Goal: Information Seeking & Learning: Learn about a topic

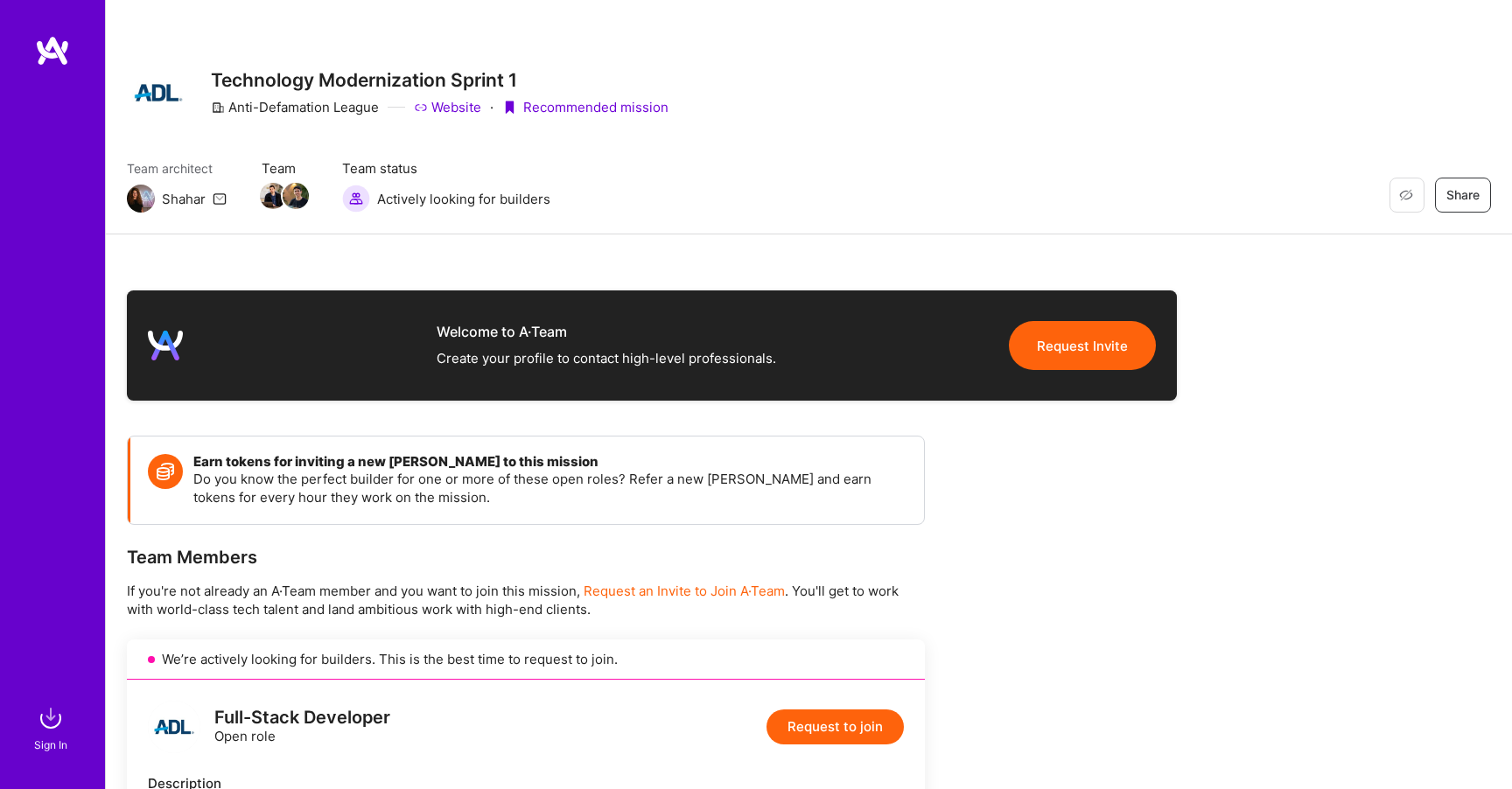
scroll to position [1493, 0]
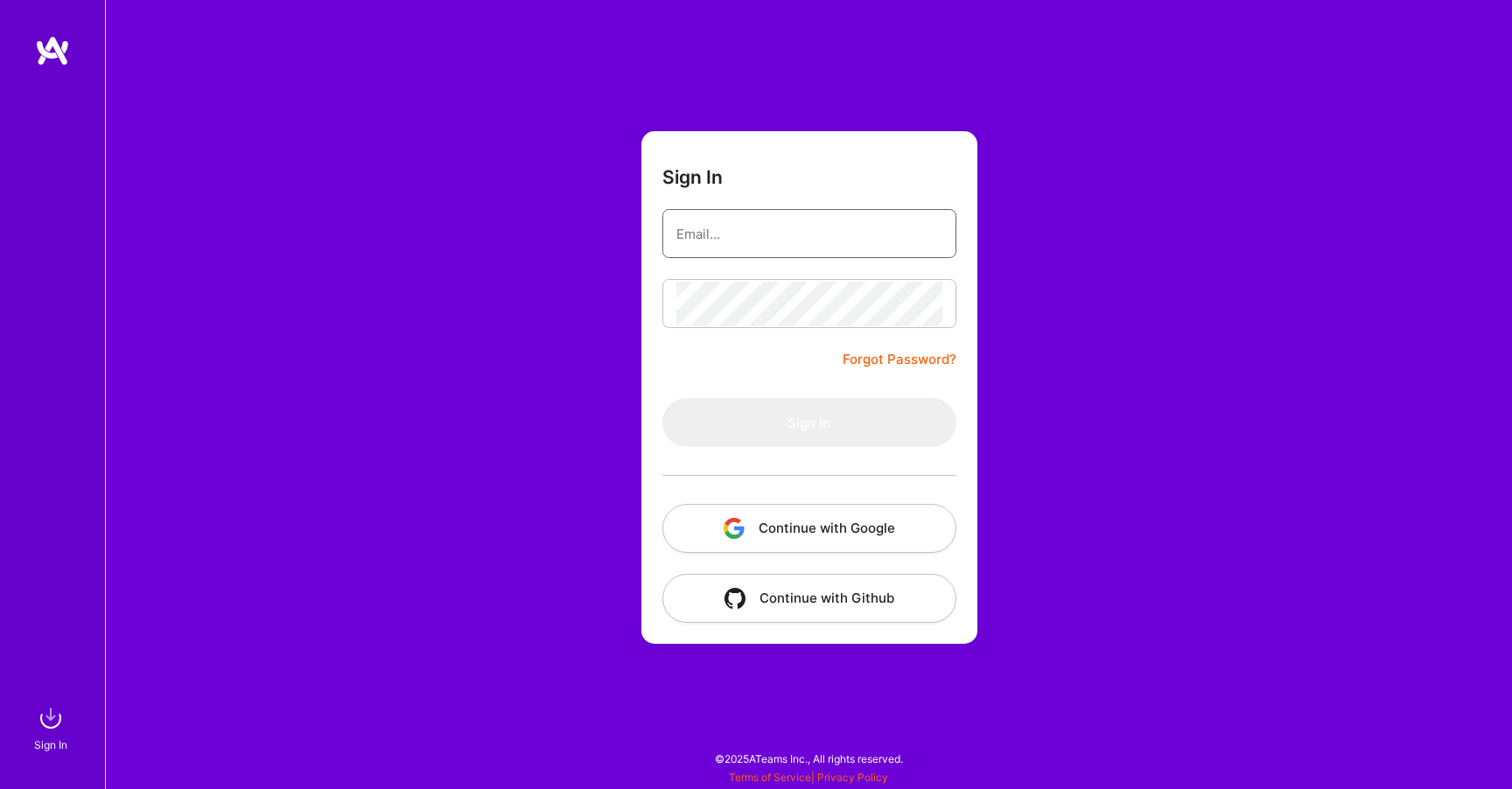
click at [763, 229] on input "email" at bounding box center [809, 234] width 266 height 45
type input "markus_gritsch@gmx.de"
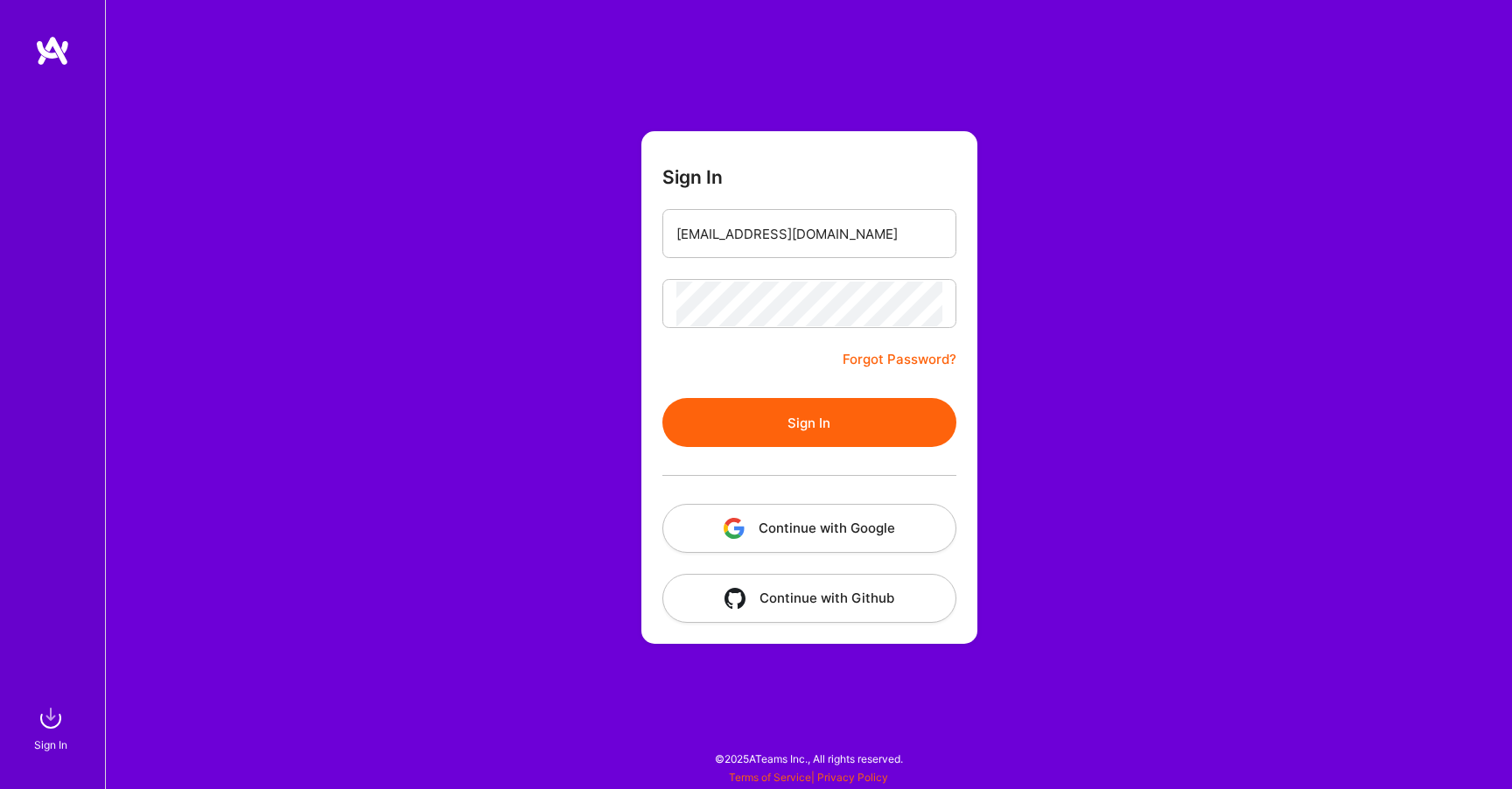
click at [786, 408] on button "Sign In" at bounding box center [809, 423] width 294 height 49
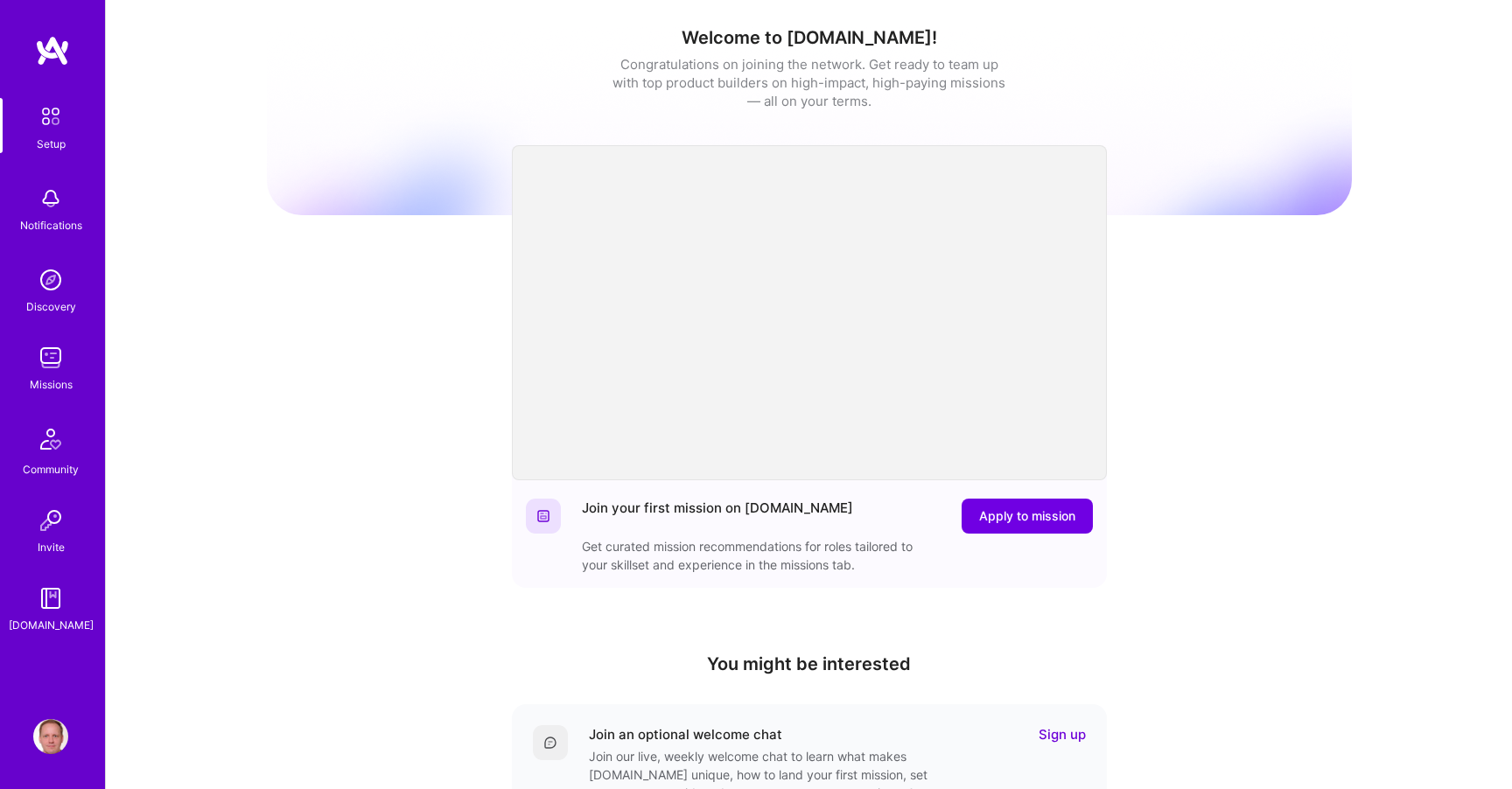
click at [56, 355] on img at bounding box center [51, 358] width 35 height 35
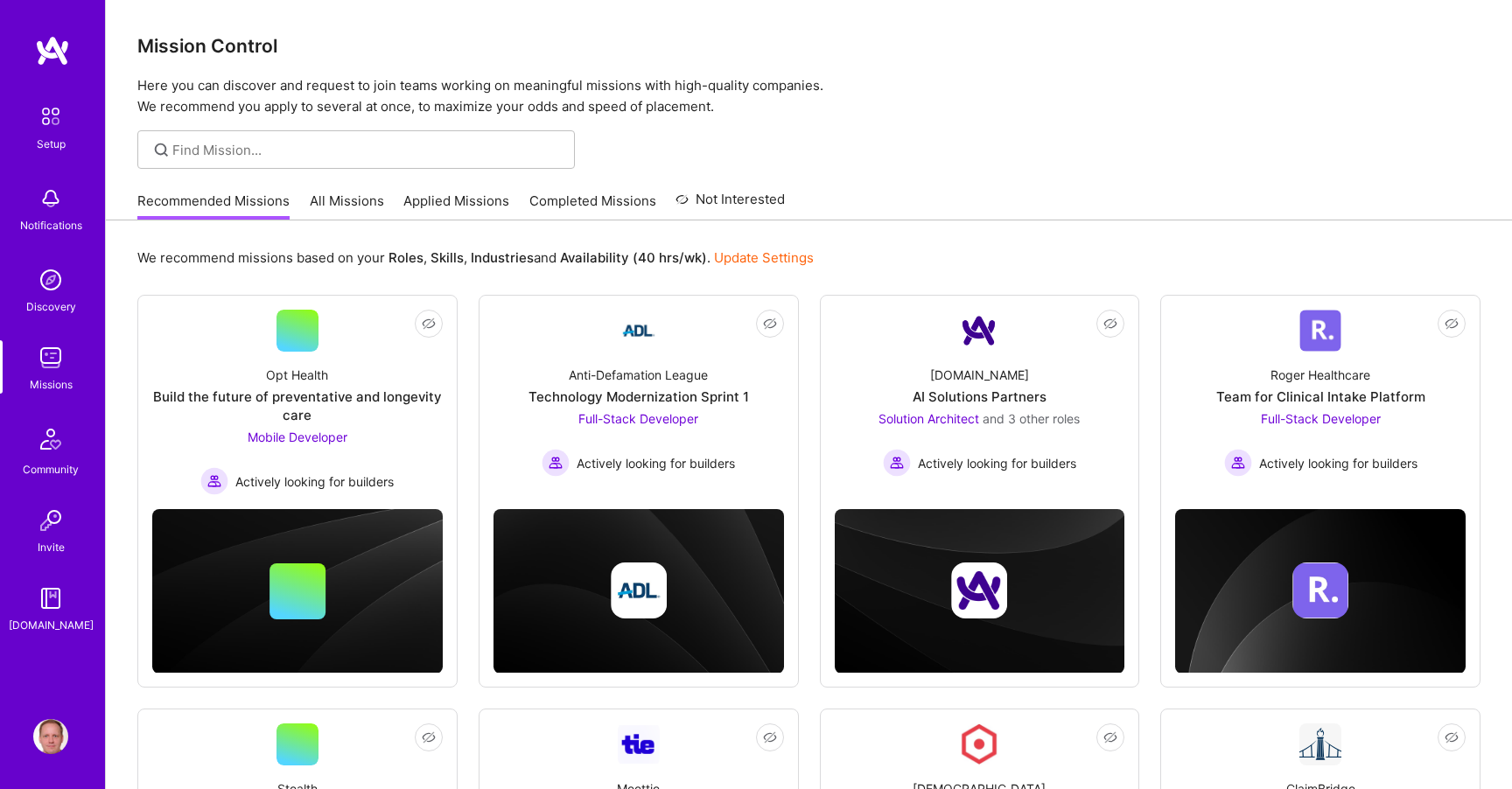
click at [445, 193] on link "Applied Missions" at bounding box center [456, 206] width 106 height 29
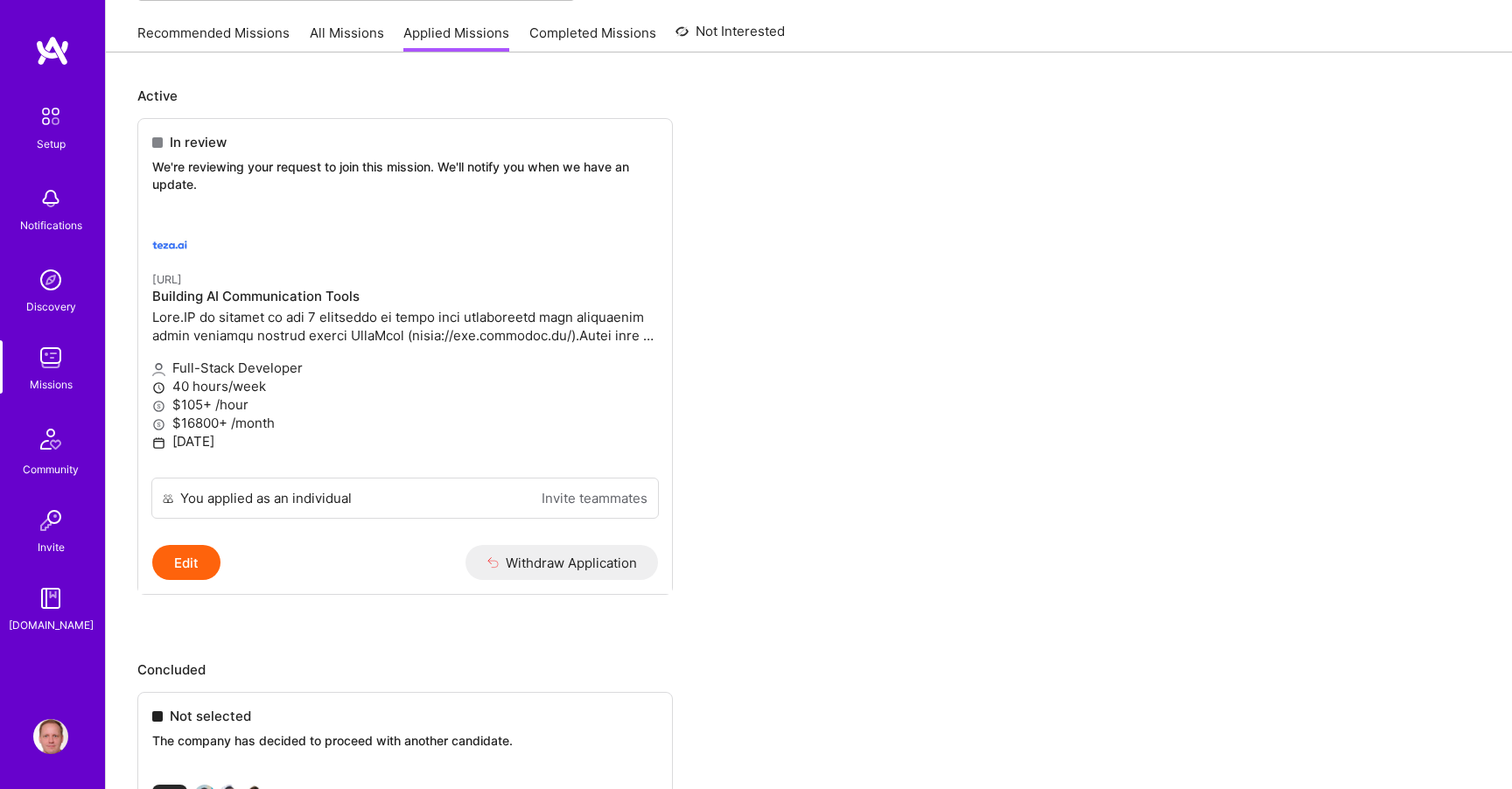
scroll to position [266, 0]
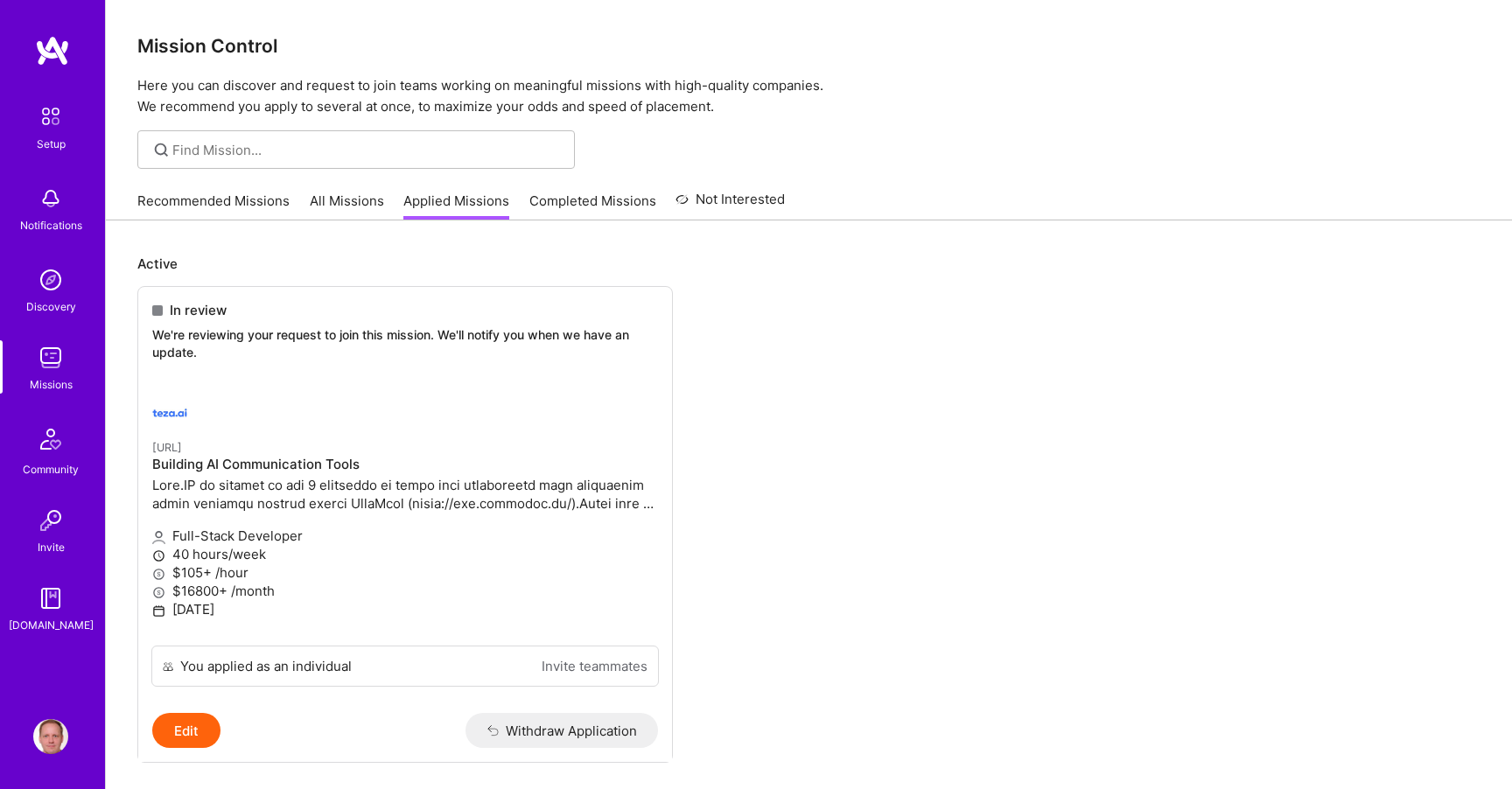
click at [365, 186] on div "Recommended Missions All Missions Applied Missions Completed Missions Not Inter…" at bounding box center [461, 200] width 647 height 38
click at [349, 196] on link "All Missions" at bounding box center [347, 206] width 74 height 29
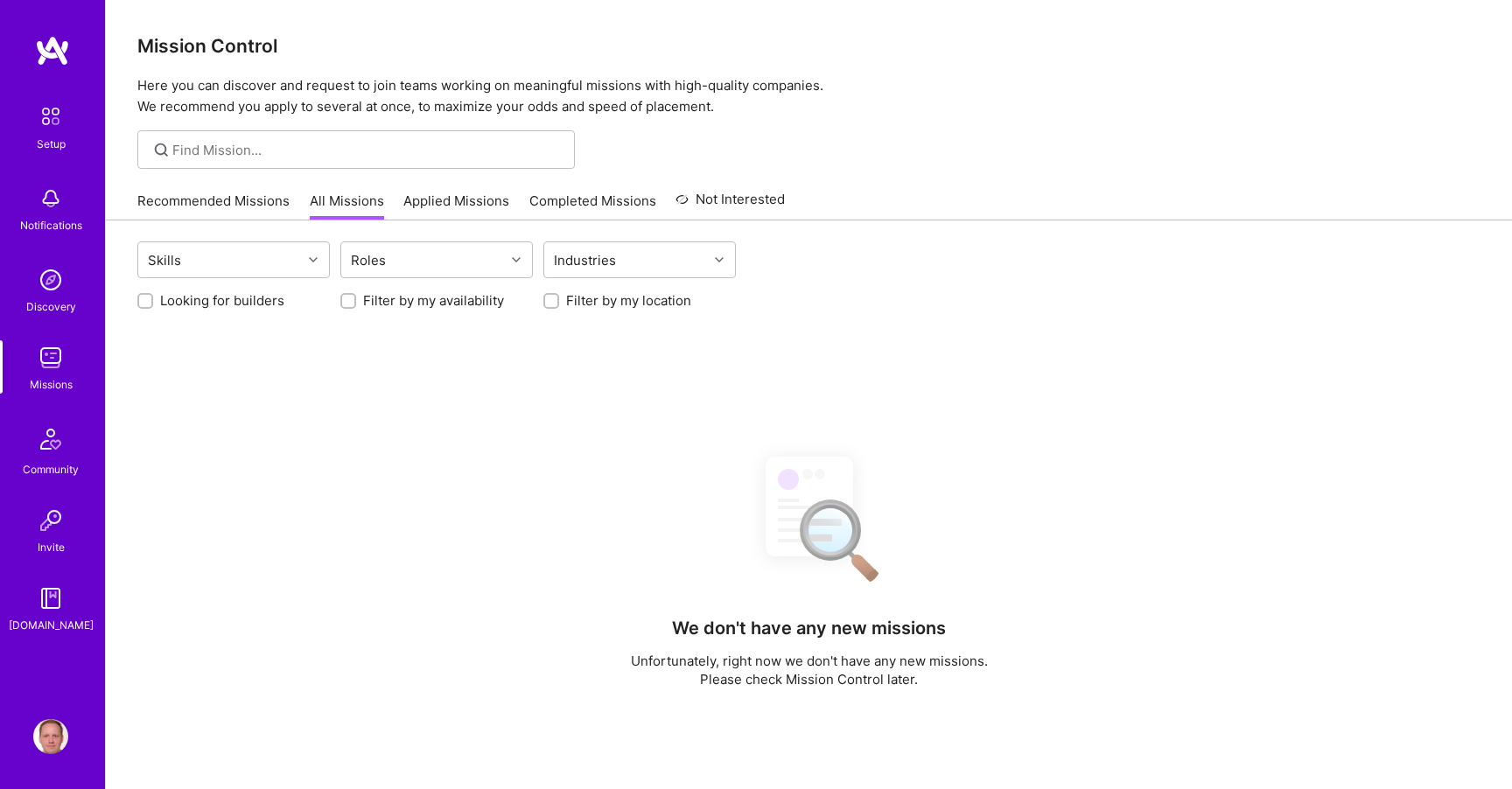
click at [244, 199] on link "Recommended Missions" at bounding box center [214, 206] width 152 height 29
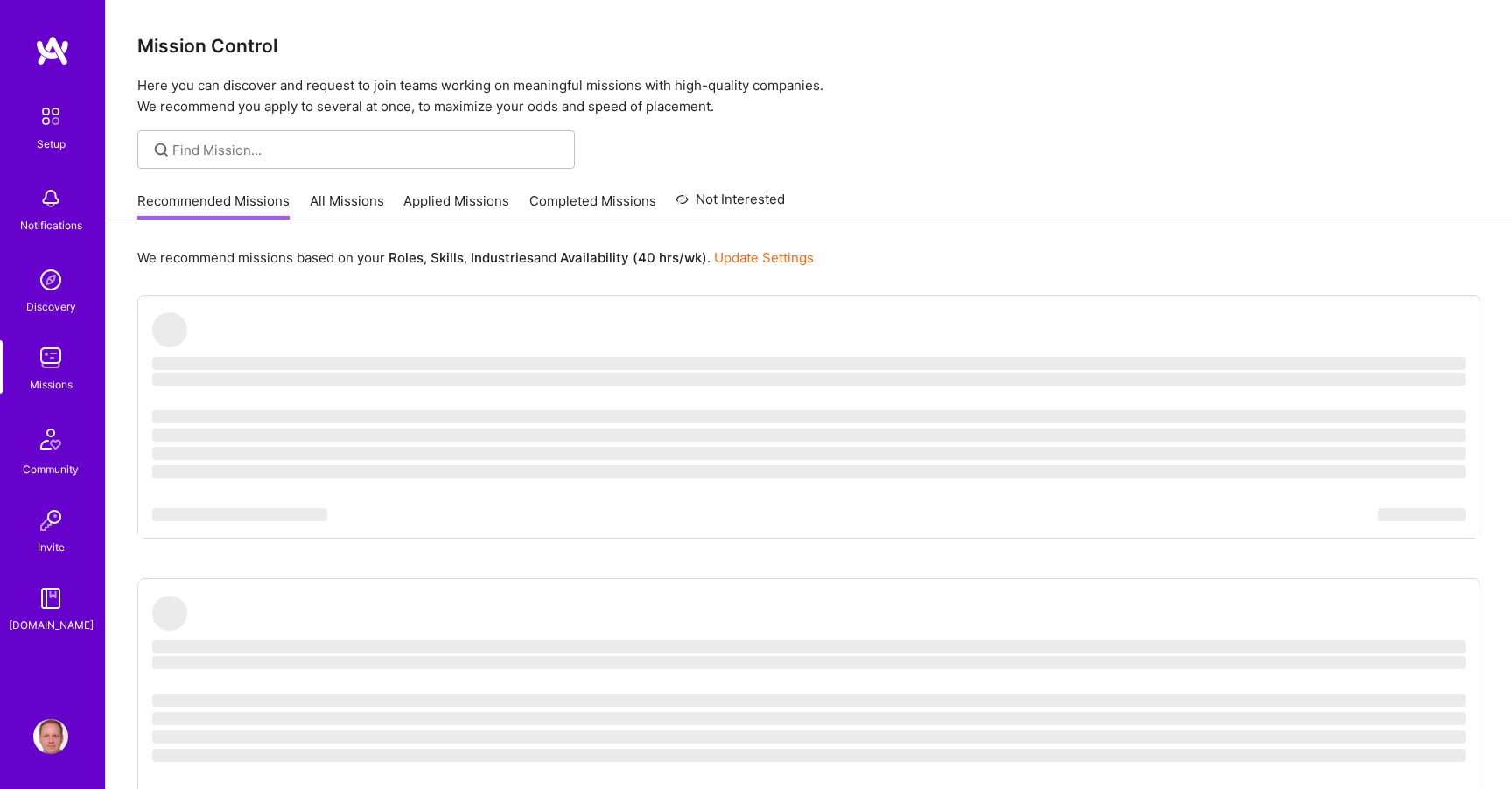
click at [65, 385] on div "Missions" at bounding box center [51, 384] width 43 height 19
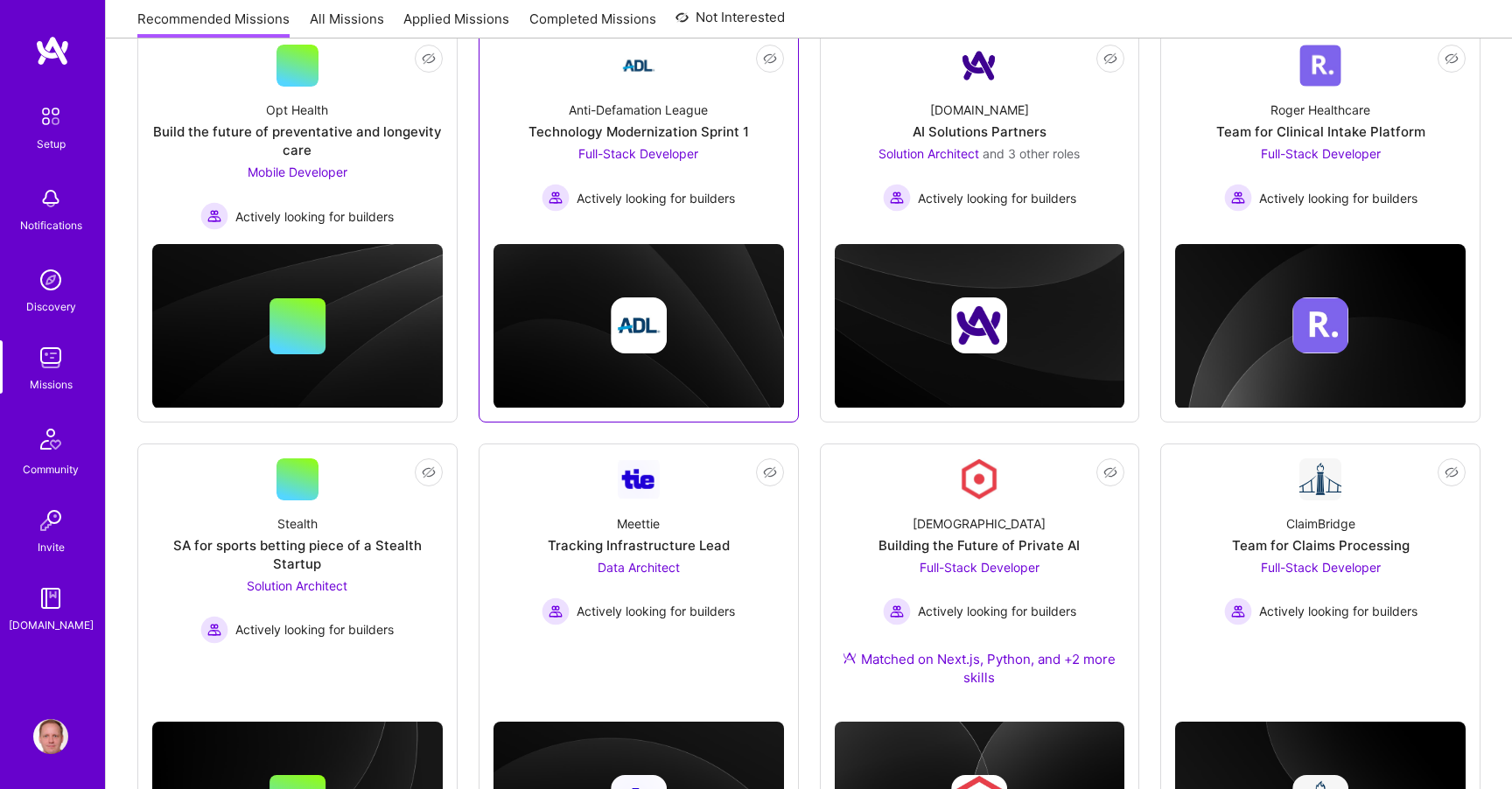
scroll to position [417, 0]
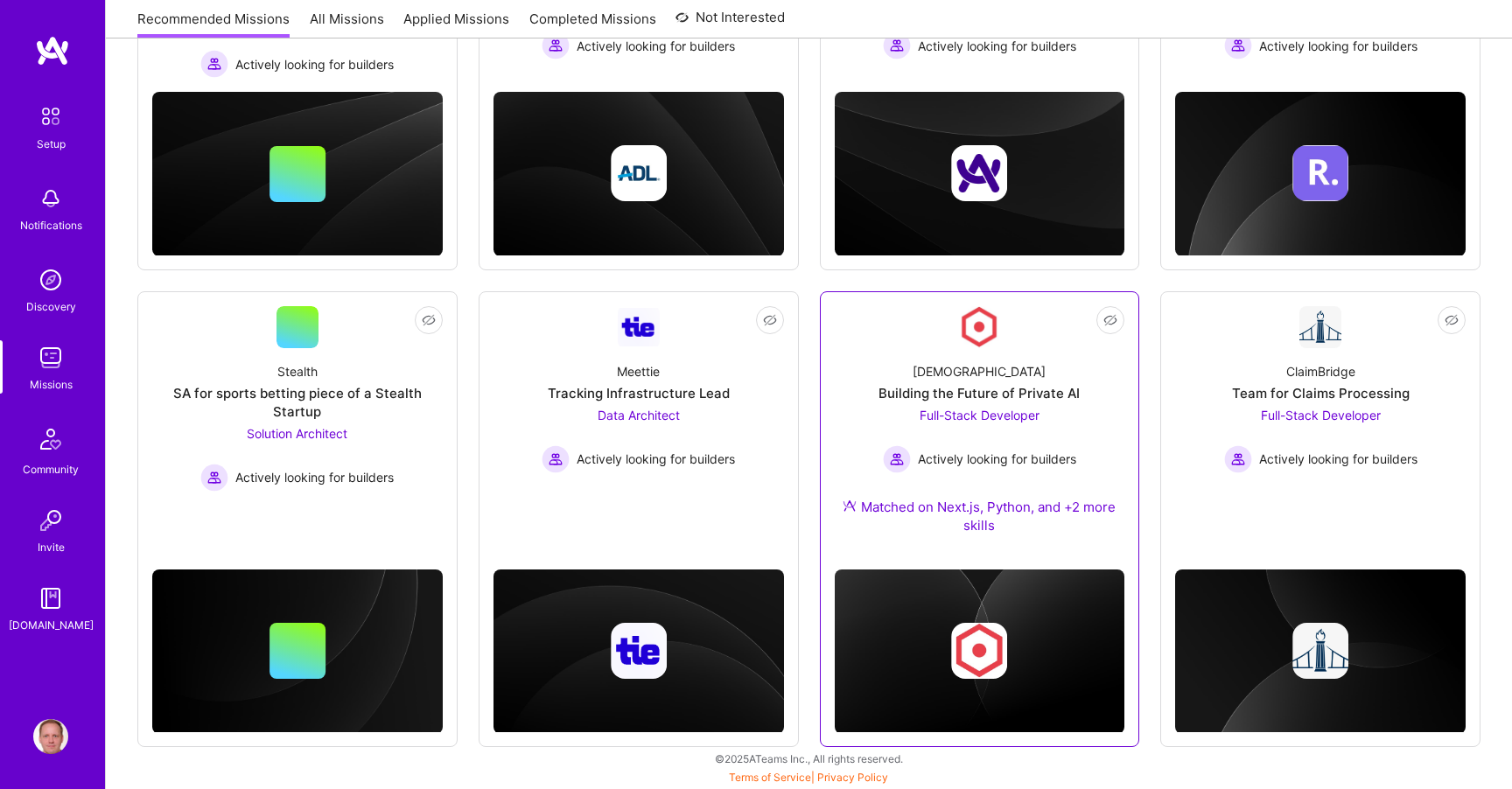
click at [1043, 374] on div "Kynismos Building the Future of Private AI Full-Stack Developer Actively lookin…" at bounding box center [980, 451] width 290 height 207
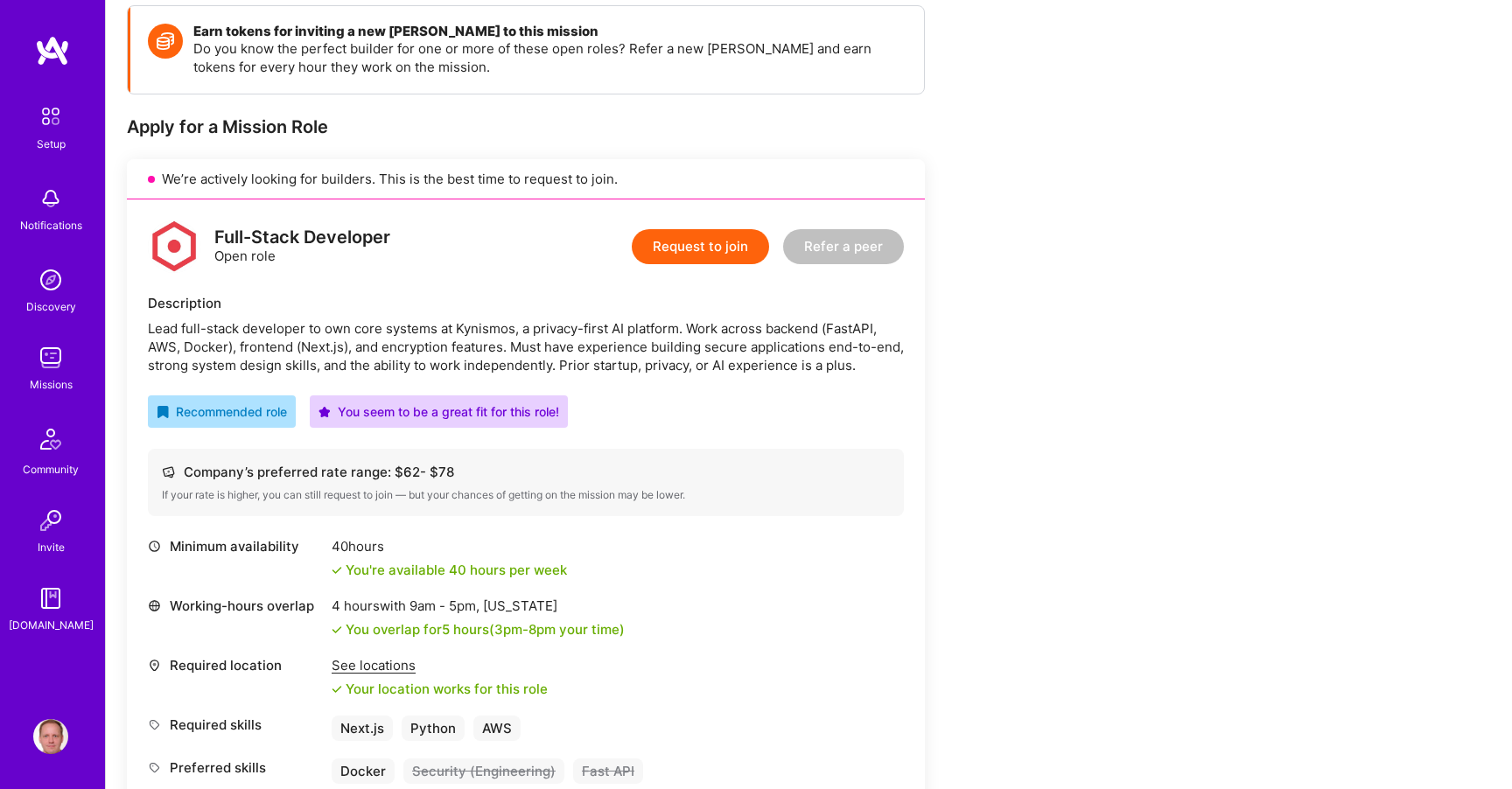
scroll to position [307, 0]
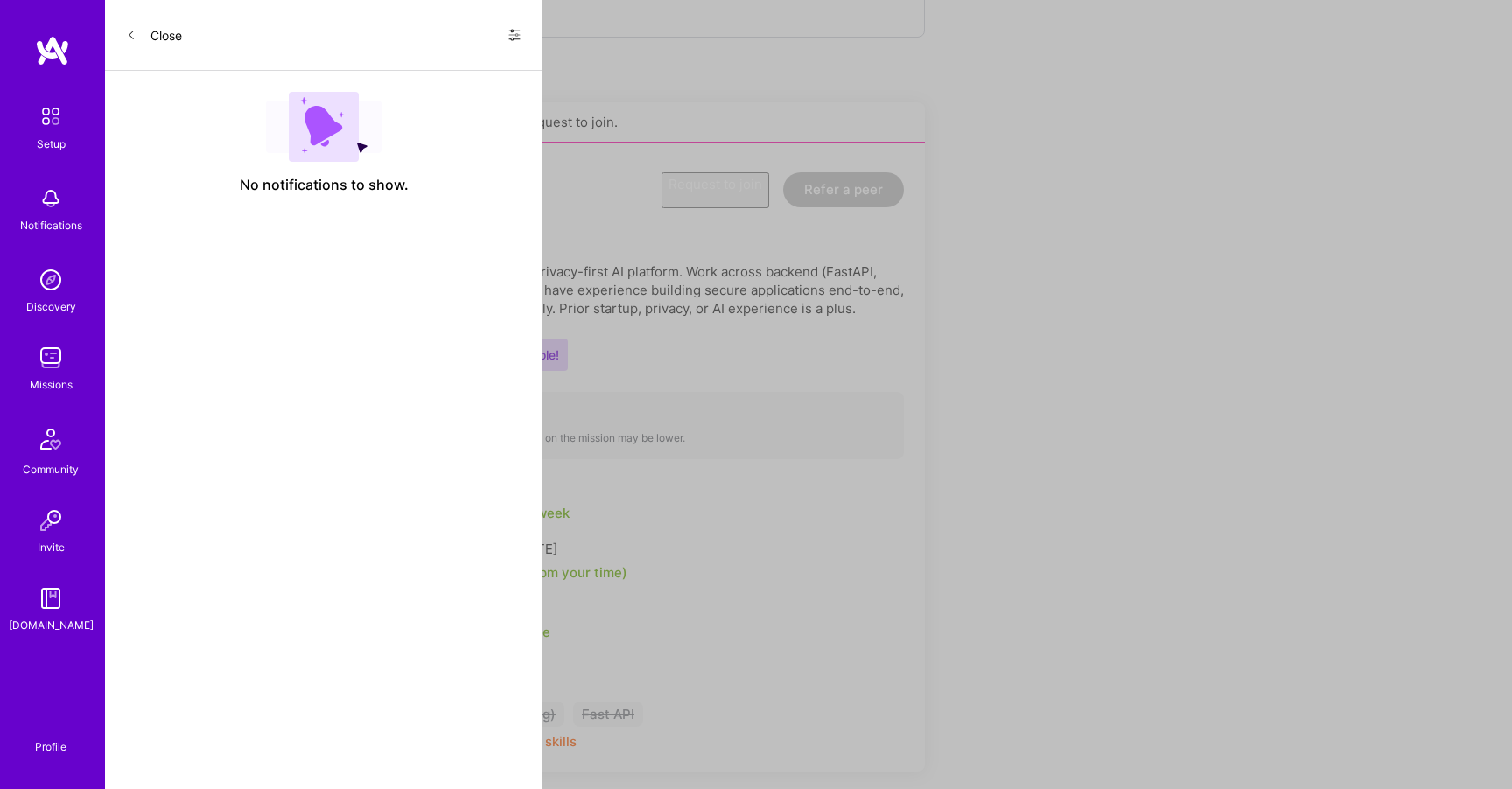
scroll to position [417, 0]
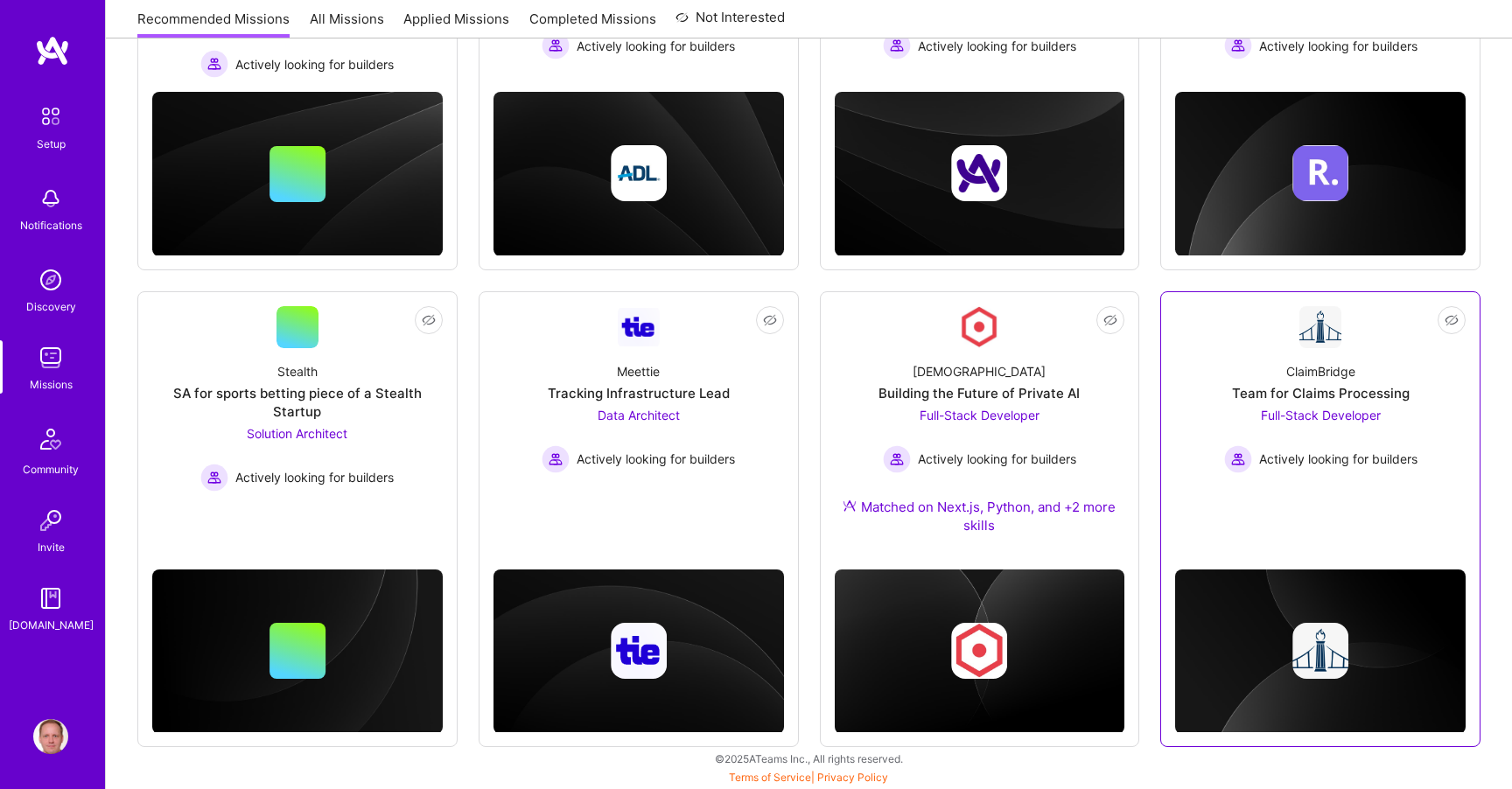
click at [1310, 370] on div "ClaimBridge" at bounding box center [1320, 371] width 69 height 19
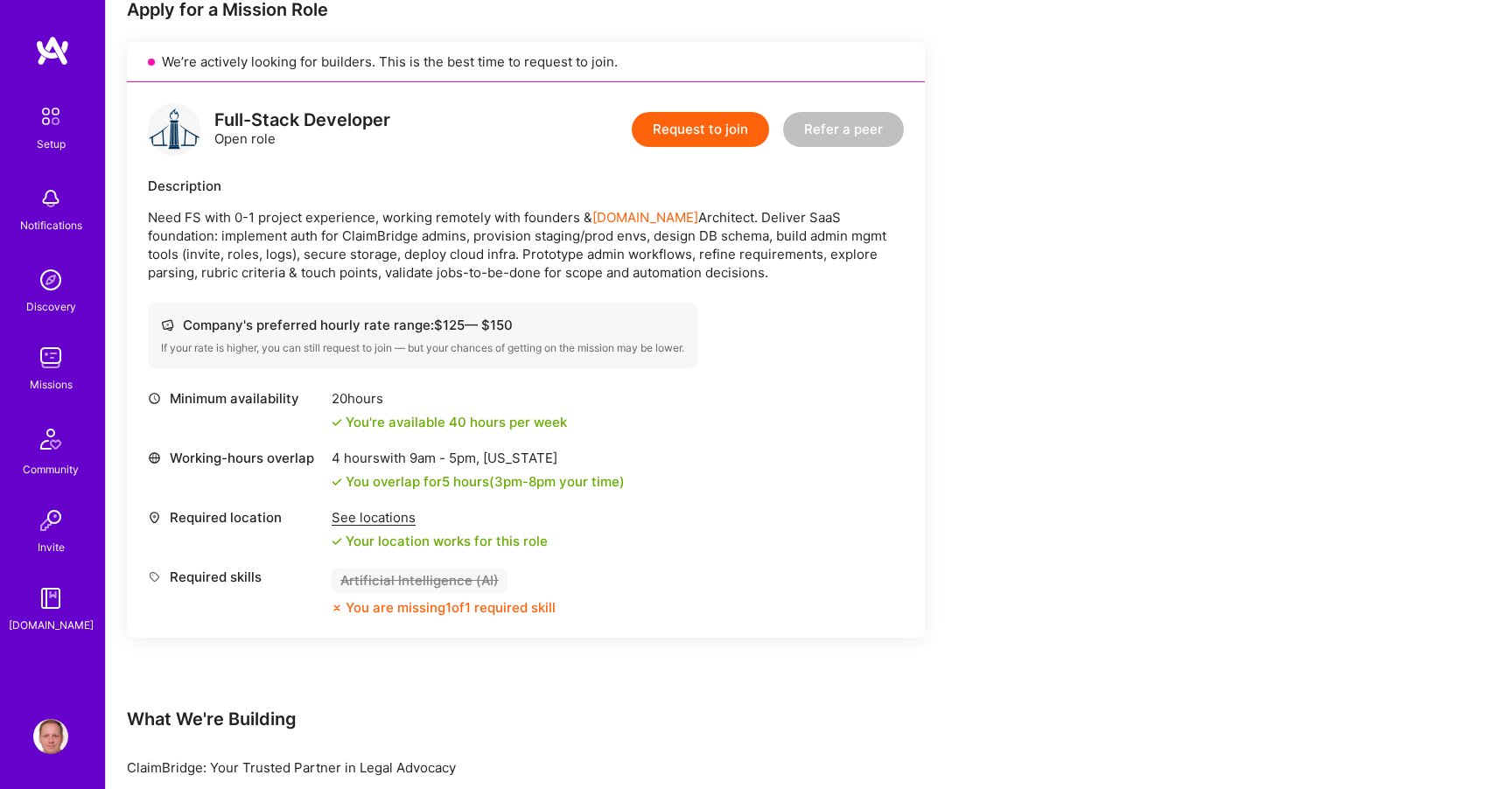
scroll to position [390, 0]
